Goal: Task Accomplishment & Management: Complete application form

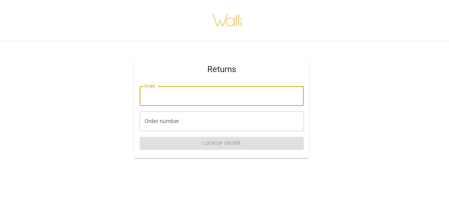
click at [178, 100] on input "Email" at bounding box center [222, 96] width 164 height 20
type input "**********"
click at [192, 119] on input "Order number" at bounding box center [222, 121] width 164 height 20
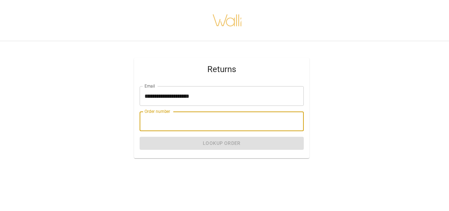
paste input "*******"
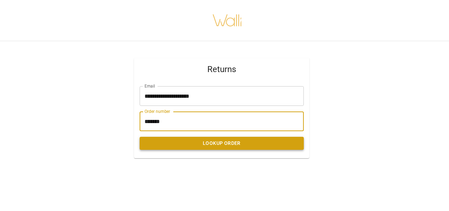
type input "*******"
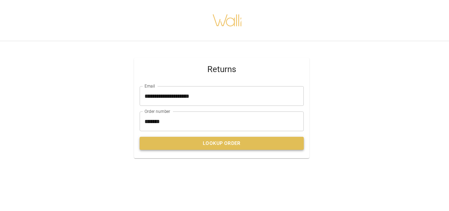
click at [214, 146] on button "Lookup Order" at bounding box center [222, 143] width 164 height 13
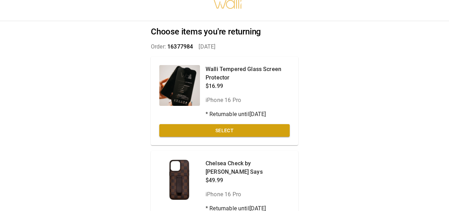
scroll to position [15, 0]
click at [280, 131] on button "Select" at bounding box center [224, 130] width 131 height 13
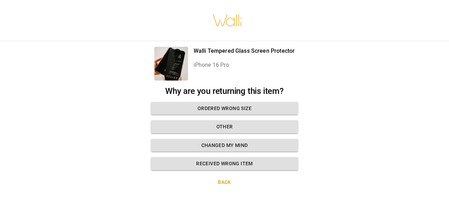
scroll to position [0, 0]
click at [278, 131] on button "Other" at bounding box center [224, 126] width 147 height 13
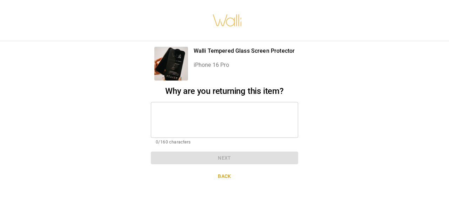
click at [278, 131] on textarea at bounding box center [225, 119] width 138 height 24
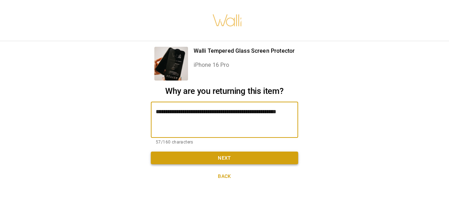
type textarea "**********"
click at [253, 160] on button "Next" at bounding box center [224, 157] width 147 height 13
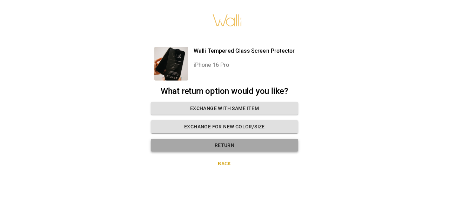
click at [252, 147] on button "Return" at bounding box center [224, 145] width 147 height 13
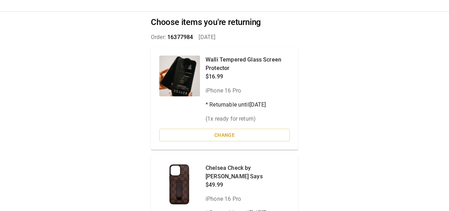
scroll to position [76, 0]
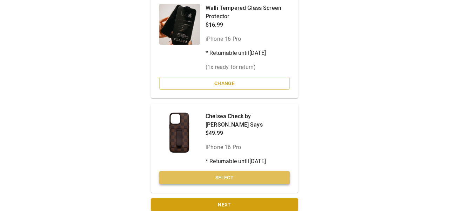
click at [234, 171] on button "Select" at bounding box center [224, 177] width 131 height 13
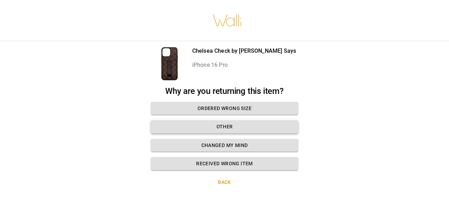
click at [230, 125] on button "Other" at bounding box center [224, 126] width 147 height 13
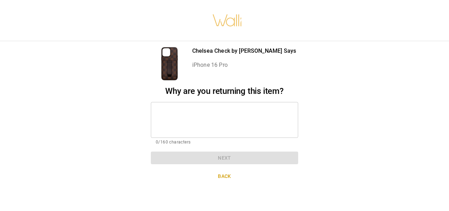
click at [230, 125] on textarea at bounding box center [225, 119] width 138 height 24
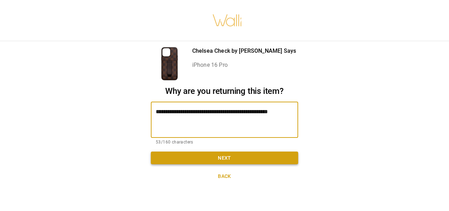
type textarea "**********"
click at [212, 160] on button "Next" at bounding box center [224, 157] width 147 height 13
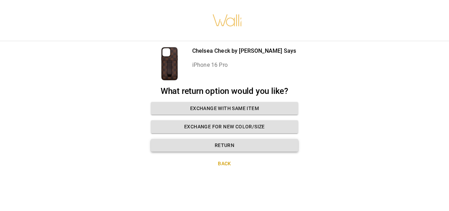
click at [226, 145] on button "Return" at bounding box center [224, 145] width 147 height 13
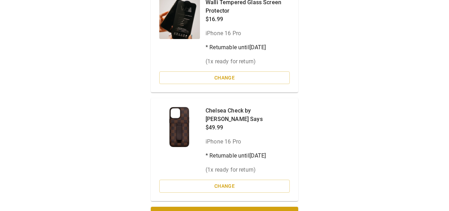
scroll to position [90, 0]
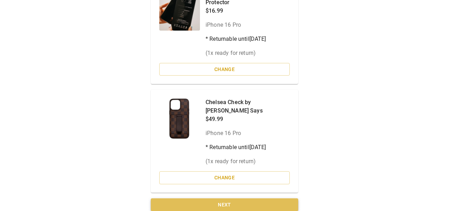
click at [239, 198] on button "Next" at bounding box center [224, 204] width 147 height 13
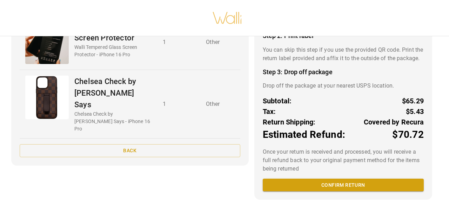
scroll to position [106, 0]
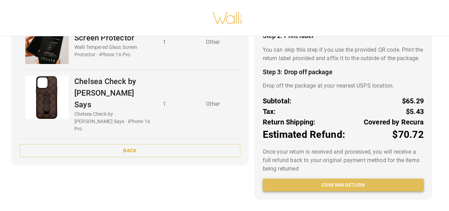
click at [364, 185] on button "Confirm return" at bounding box center [343, 184] width 161 height 13
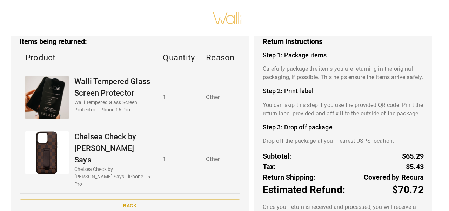
scroll to position [0, 0]
